Goal: Information Seeking & Learning: Learn about a topic

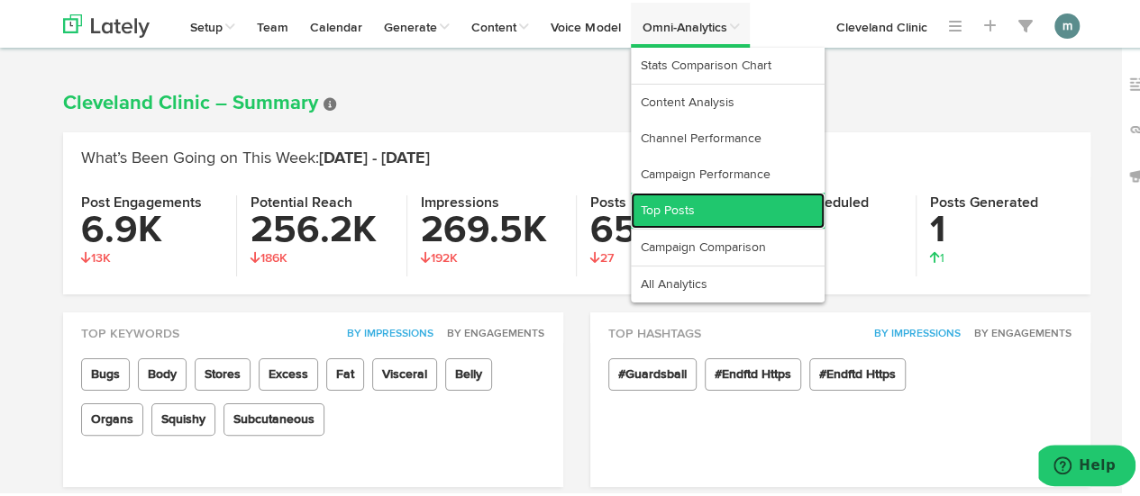
click at [704, 201] on link "Top Posts" at bounding box center [728, 208] width 194 height 36
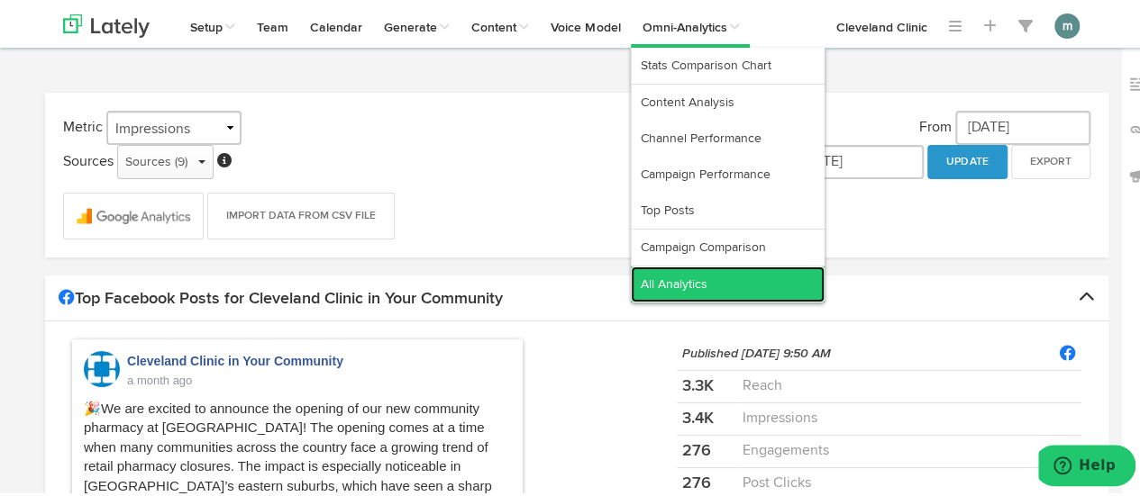
click at [696, 273] on link "All Analytics" at bounding box center [728, 282] width 194 height 36
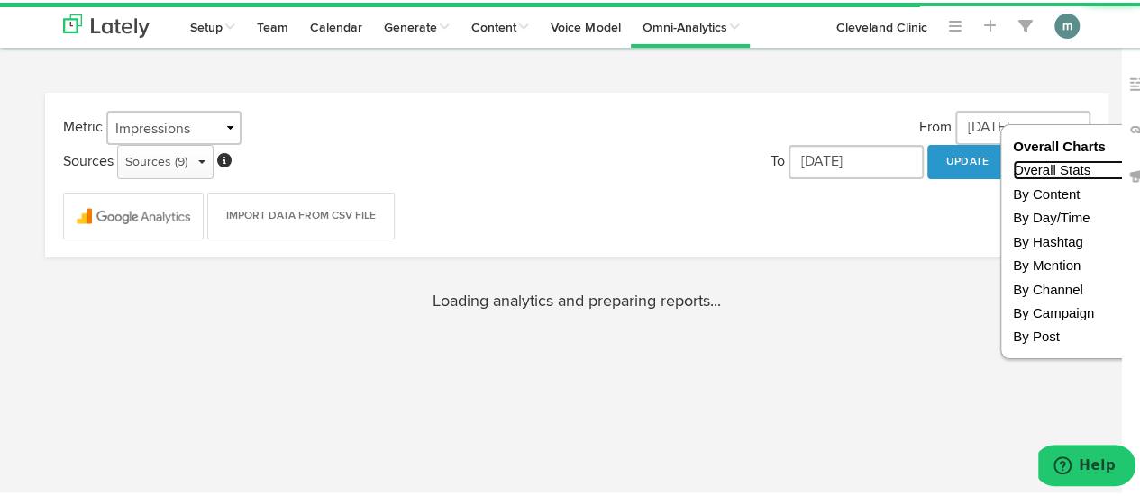
click at [1013, 165] on link "Overall Stats" at bounding box center [1077, 167] width 128 height 19
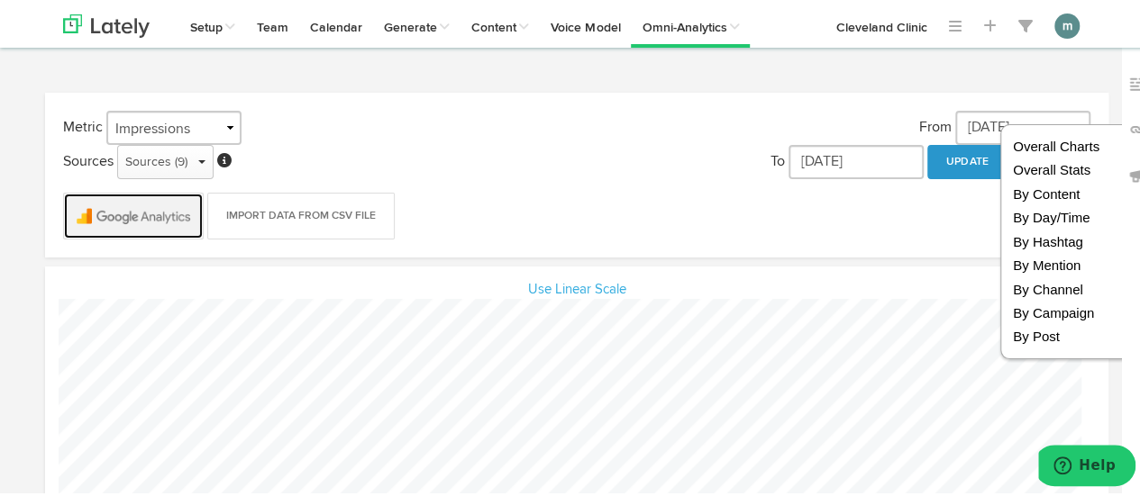
click at [186, 217] on img at bounding box center [133, 213] width 139 height 45
